Goal: Task Accomplishment & Management: Manage account settings

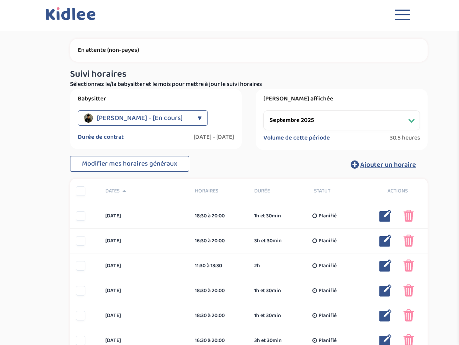
select select "septembre 2025"
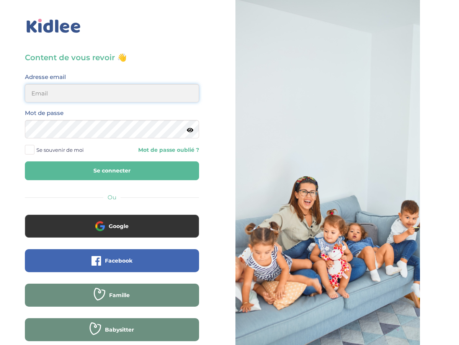
type input "[EMAIL_ADDRESS][DOMAIN_NAME]"
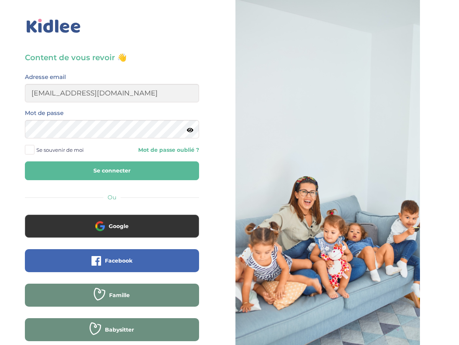
click at [108, 170] on button "Se connecter" at bounding box center [112, 170] width 174 height 19
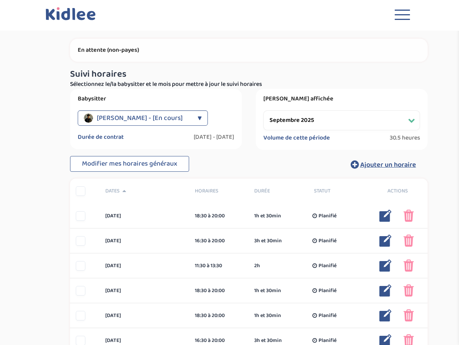
select select "septembre 2025"
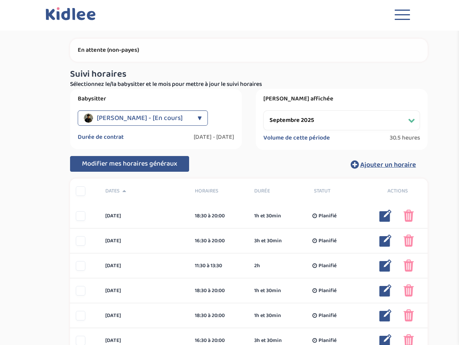
click at [125, 163] on span "Modifier mes horaires généraux" at bounding box center [129, 163] width 95 height 11
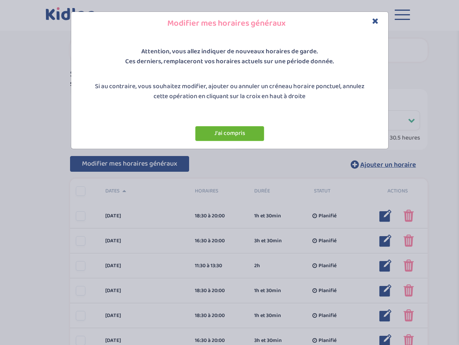
click at [227, 133] on button "J'ai compris" at bounding box center [229, 133] width 69 height 15
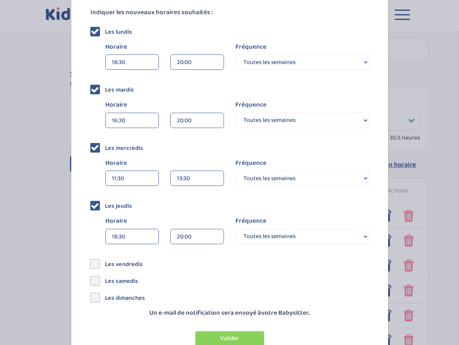
scroll to position [134, 0]
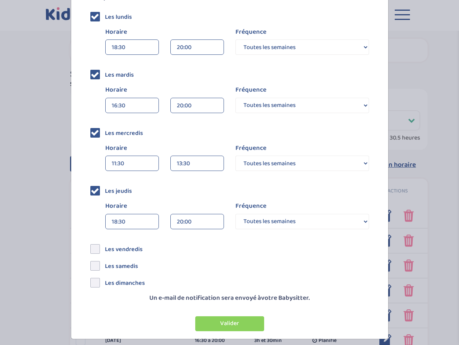
click at [142, 103] on div "16:30" at bounding box center [132, 105] width 41 height 15
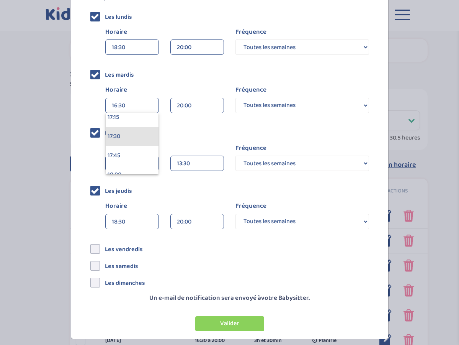
scroll to position [1327, 0]
click at [124, 137] on div "17:30" at bounding box center [132, 136] width 53 height 19
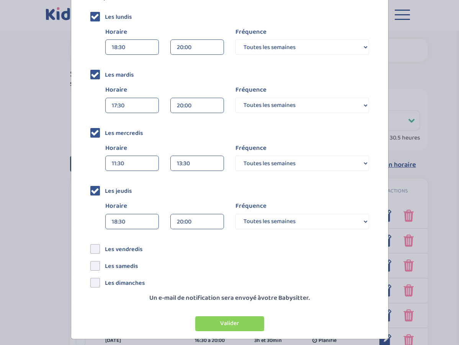
click at [184, 133] on div "Les mercredis" at bounding box center [230, 130] width 290 height 9
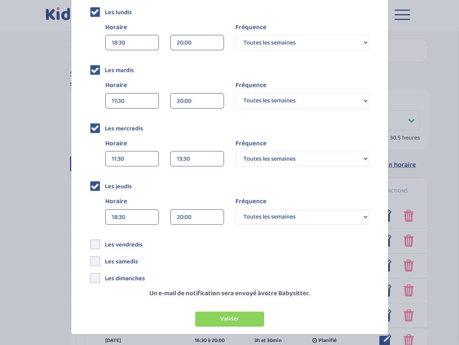
scroll to position [138, 0]
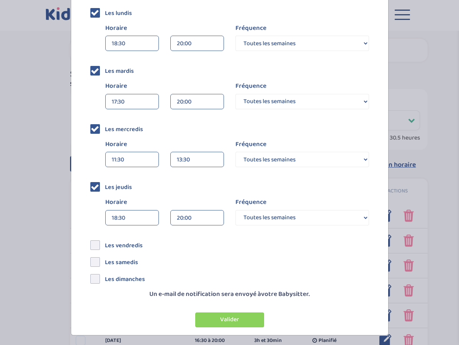
click at [141, 216] on div "18:30" at bounding box center [132, 217] width 41 height 15
click at [133, 256] on div "16:30" at bounding box center [132, 258] width 53 height 19
click at [234, 315] on button "Valider" at bounding box center [229, 319] width 69 height 15
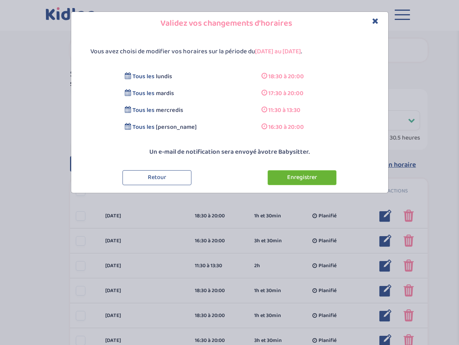
click at [306, 38] on div "Vous avez choisi de modifier vos horaires sur la période du 06-09-2025 au 31-07…" at bounding box center [229, 113] width 317 height 157
click at [307, 177] on button "Enregistrer" at bounding box center [302, 177] width 69 height 15
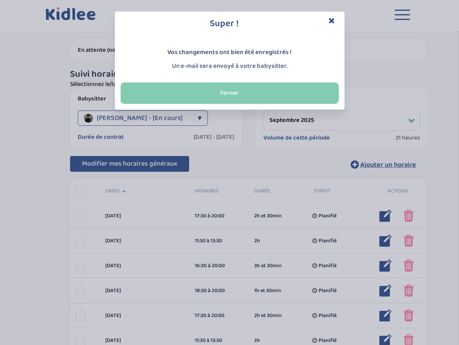
click at [248, 92] on button "Fermer" at bounding box center [230, 92] width 218 height 21
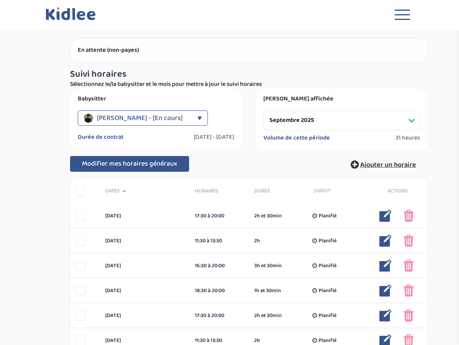
click at [372, 165] on span "Ajouter un horaire" at bounding box center [389, 164] width 56 height 11
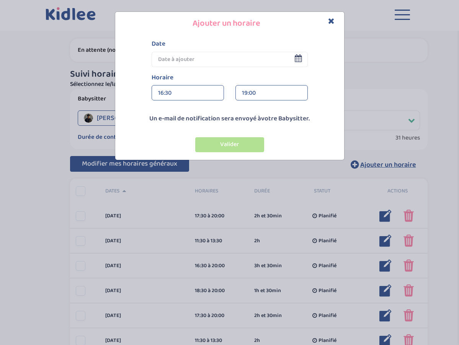
click at [298, 60] on icon at bounding box center [298, 58] width 7 height 8
click at [297, 56] on icon at bounding box center [298, 58] width 7 height 8
click at [183, 93] on div "16:30" at bounding box center [187, 92] width 59 height 15
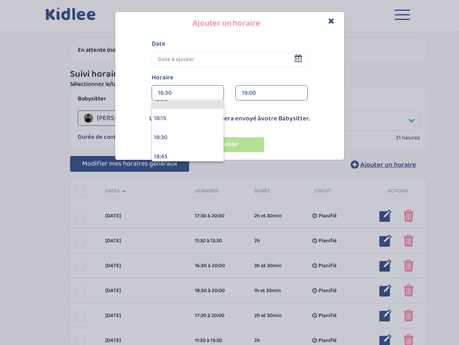
scroll to position [1396, 0]
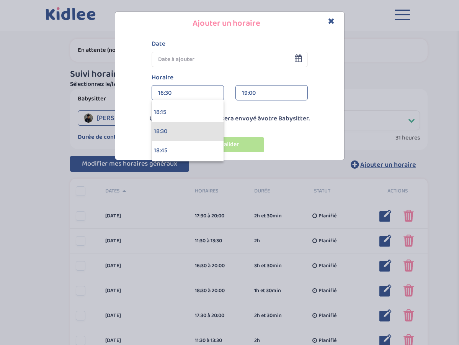
click at [169, 128] on div "18:30" at bounding box center [188, 131] width 72 height 19
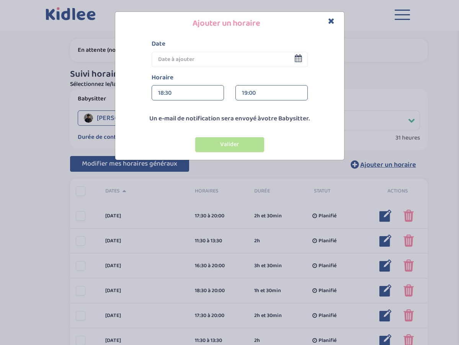
click at [256, 90] on div "19:00" at bounding box center [271, 92] width 59 height 15
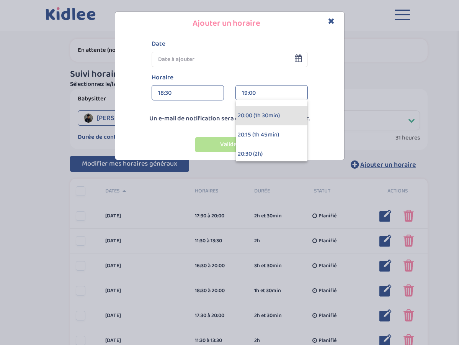
click at [256, 114] on div "20:00 (1h 30min)" at bounding box center [272, 115] width 72 height 19
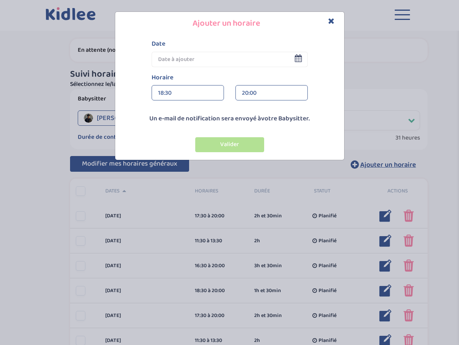
click at [177, 59] on input "text" at bounding box center [230, 59] width 156 height 15
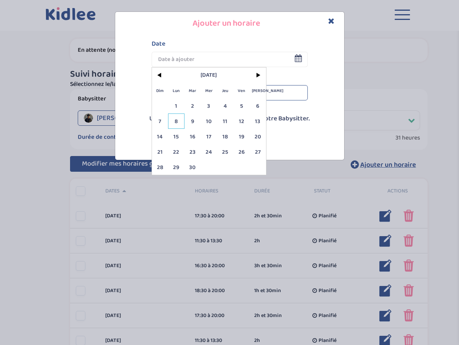
click at [175, 123] on span "8" at bounding box center [176, 120] width 16 height 15
type input "08 Sep 2025"
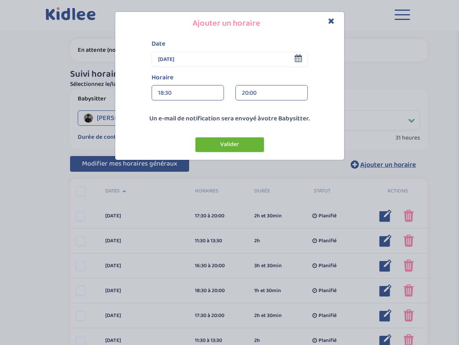
click at [222, 143] on button "Valider" at bounding box center [229, 144] width 69 height 15
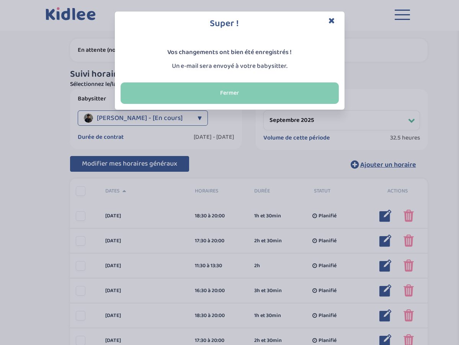
click at [241, 95] on button "Fermer" at bounding box center [230, 92] width 218 height 21
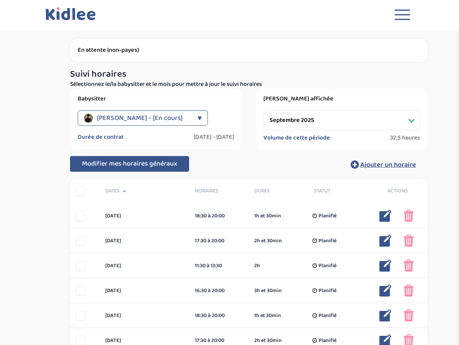
scroll to position [0, 0]
